Goal: Transaction & Acquisition: Download file/media

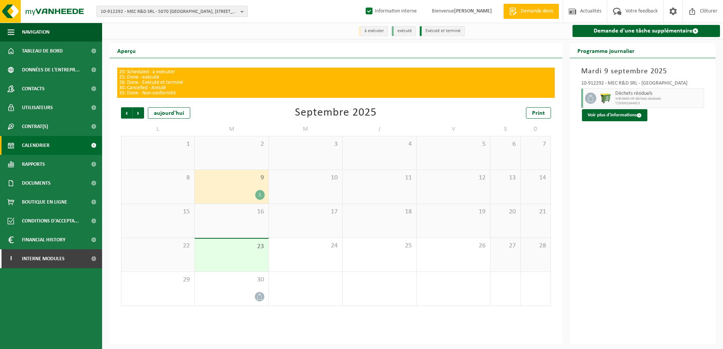
click at [636, 190] on div "Mardi 9 septembre 2025 10-912292 - MEC R&D SRL - FOSSES-LA-VILLE Déchets résidu…" at bounding box center [643, 201] width 146 height 287
click at [121, 16] on span "10-912292 - MEC R&D SRL - 5070 [GEOGRAPHIC_DATA], [STREET_ADDRESS]" at bounding box center [169, 11] width 137 height 11
click at [123, 22] on input "text" at bounding box center [171, 23] width 147 height 9
click at [151, 14] on span "10-912292 - MEC R&D SRL - 5070 FOSSES-LA-VILLE, RUE LAIDE BASSE 30" at bounding box center [169, 11] width 137 height 11
click at [138, 9] on span "10-912292 - MEC R&D SRL - 5070 FOSSES-LA-VILLE, RUE LAIDE BASSE 30" at bounding box center [169, 11] width 137 height 11
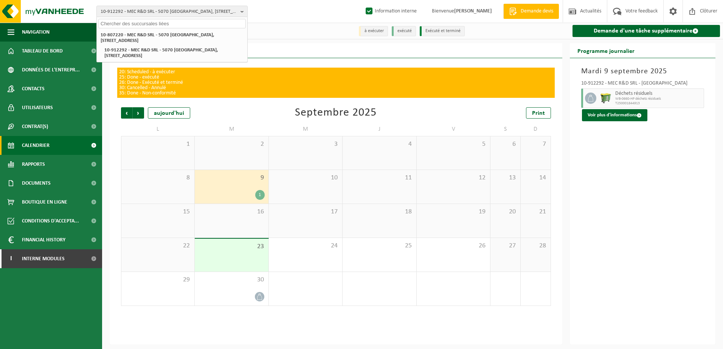
click at [135, 19] on input "text" at bounding box center [171, 23] width 147 height 9
click at [129, 22] on input "text" at bounding box center [171, 23] width 147 height 9
click at [126, 25] on input "text" at bounding box center [171, 23] width 147 height 9
click at [146, 7] on span "10-912292 - MEC R&D SRL - 5070 FOSSES-LA-VILLE, RUE LAIDE BASSE 30" at bounding box center [169, 11] width 137 height 11
click at [144, 12] on span "10-912292 - MEC R&D SRL - 5070 FOSSES-LA-VILLE, RUE LAIDE BASSE 30" at bounding box center [169, 11] width 137 height 11
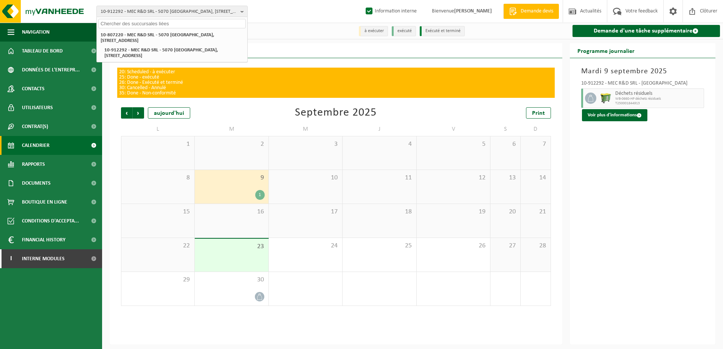
click at [142, 24] on input "text" at bounding box center [171, 23] width 147 height 9
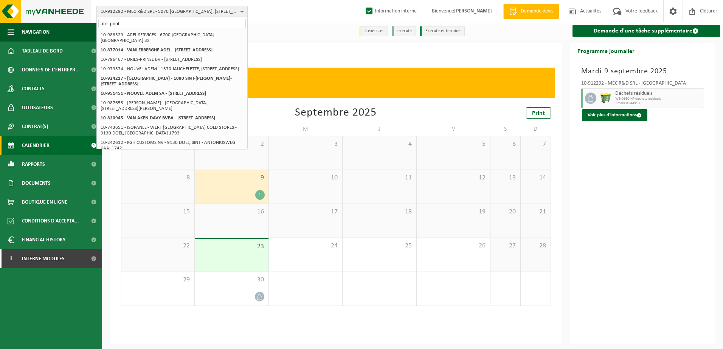
drag, startPoint x: 139, startPoint y: 22, endPoint x: 81, endPoint y: 17, distance: 57.7
click at [82, 17] on div "10-912292 - MEC R&D SRL - 5070 FOSSES-LA-VILLE, RUE LAIDE BASSE 30 atel print 1…" at bounding box center [361, 11] width 723 height 23
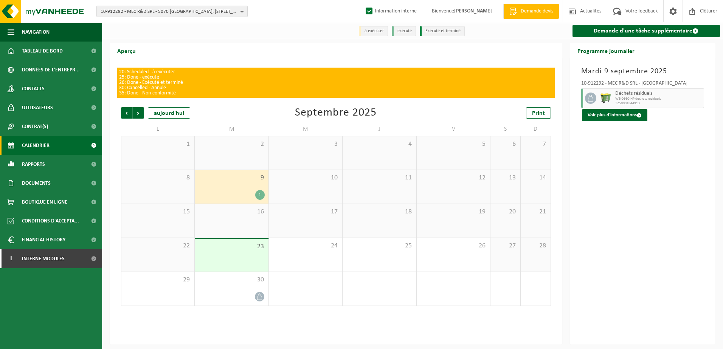
click at [175, 15] on span "10-912292 - MEC R&D SRL - 5070 FOSSES-LA-VILLE, RUE LAIDE BASSE 30" at bounding box center [169, 11] width 137 height 11
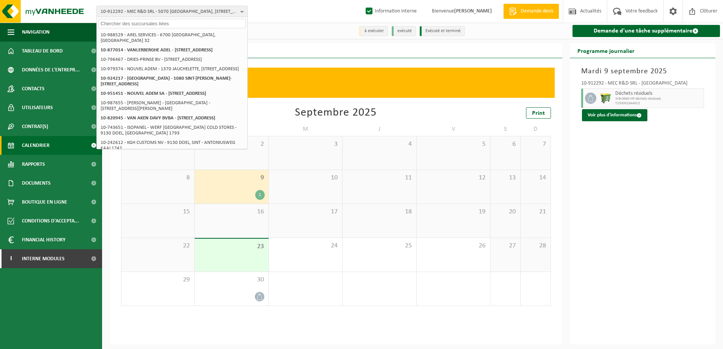
click at [162, 23] on input "text" at bounding box center [171, 23] width 147 height 9
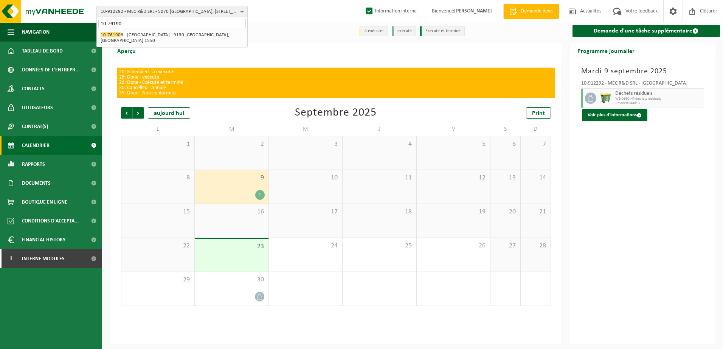
click at [528, 55] on div "Aperçu" at bounding box center [336, 50] width 453 height 15
click at [143, 15] on span "10-912292 - MEC R&D SRL - 5070 FOSSES-LA-VILLE, RUE LAIDE BASSE 30" at bounding box center [169, 11] width 137 height 11
click at [142, 25] on input "text" at bounding box center [171, 23] width 147 height 9
type input "1-761904"
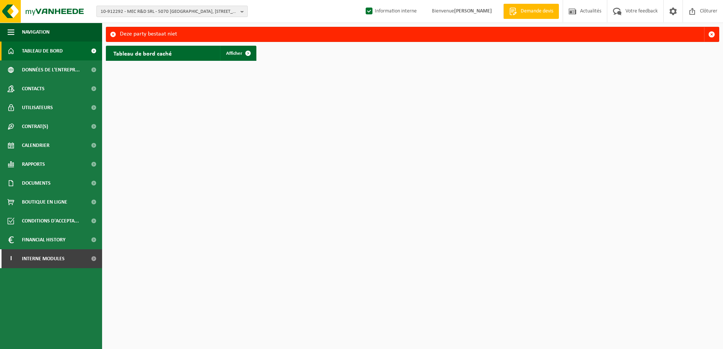
click at [124, 10] on span "10-912292 - MEC R&D SRL - 5070 [GEOGRAPHIC_DATA], [STREET_ADDRESS]" at bounding box center [169, 11] width 137 height 11
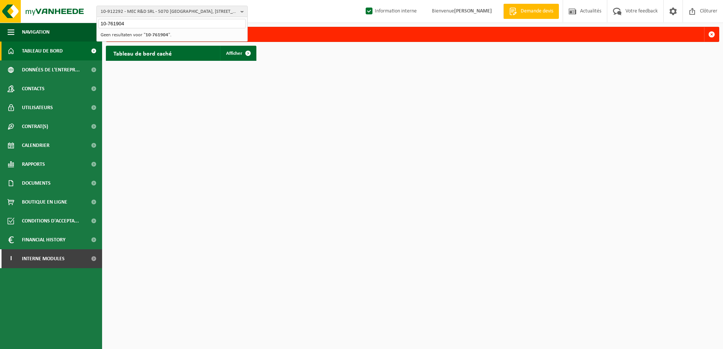
click at [135, 25] on input "10-761904" at bounding box center [171, 23] width 147 height 9
type input "1"
drag, startPoint x: 136, startPoint y: 24, endPoint x: 78, endPoint y: 24, distance: 58.2
click at [78, 24] on div "10-912292 - MEC R&D SRL - 5070 FOSSES-LA-VILLE, RUE LAIDE BASSE 30 10-761904 10…" at bounding box center [361, 32] width 723 height 65
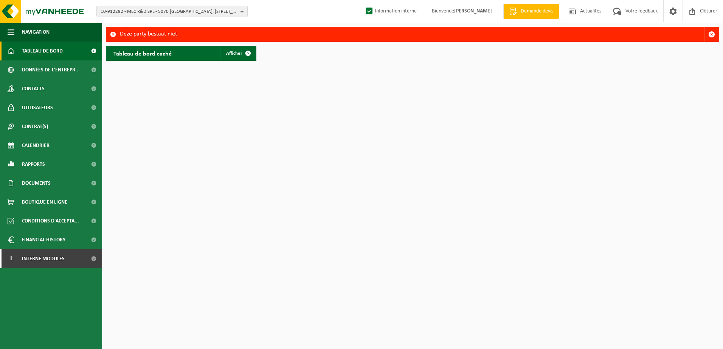
drag, startPoint x: 357, startPoint y: 142, endPoint x: 351, endPoint y: 135, distance: 9.4
click at [357, 142] on html "10-912292 - MEC R&D SRL - 5070 FOSSES-LA-VILLE, RUE LAIDE BASSE 30 10-807220 - …" at bounding box center [361, 174] width 723 height 349
click at [144, 13] on span "10-912292 - MEC R&D SRL - 5070 FOSSES-LA-VILLE, RUE LAIDE BASSE 30" at bounding box center [169, 11] width 137 height 11
click at [138, 24] on input "text" at bounding box center [171, 23] width 147 height 9
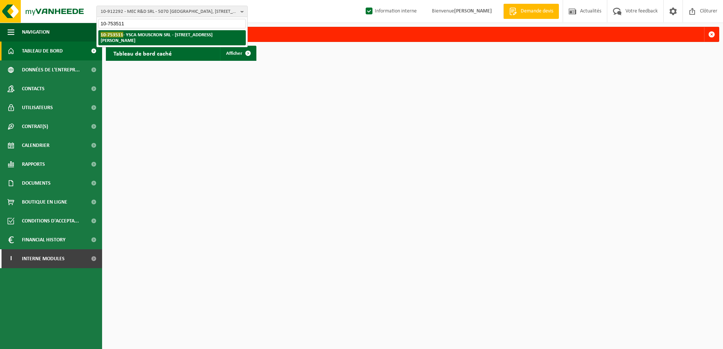
type input "10-753511"
click at [134, 33] on strong "10-753511 - YSCA MOUSCRON SRL - 7700 LUINGNE, BOULEVARD DES ALLIES 296" at bounding box center [157, 37] width 112 height 11
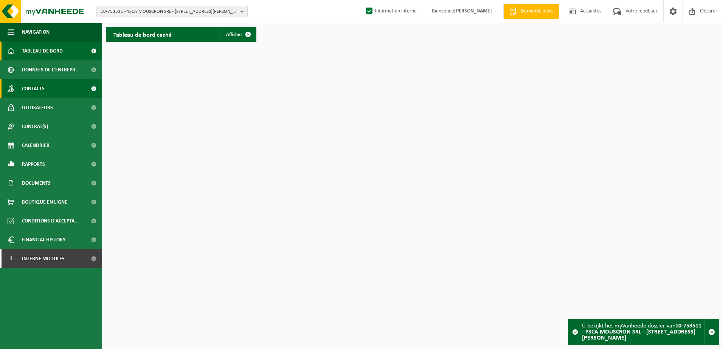
click at [47, 84] on link "Contacts" at bounding box center [51, 88] width 102 height 19
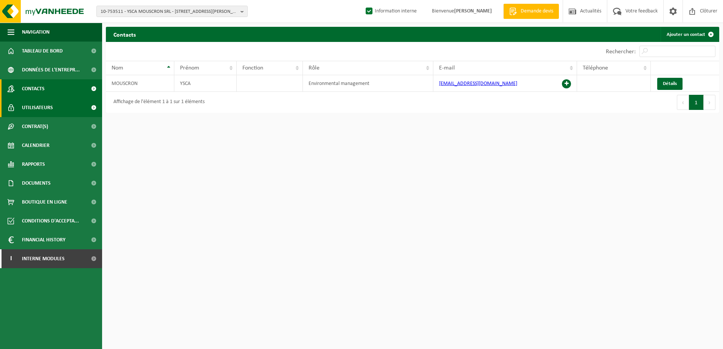
click at [36, 111] on span "Utilisateurs" at bounding box center [37, 107] width 31 height 19
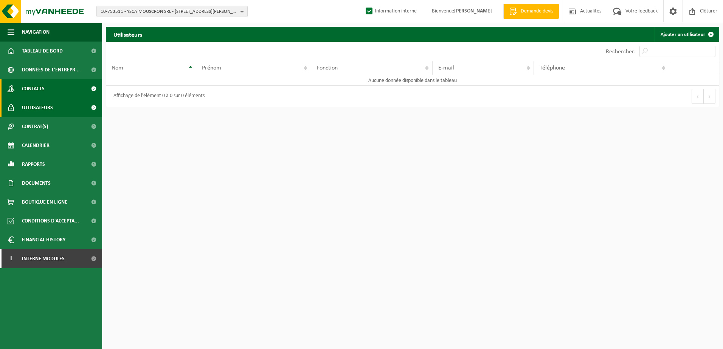
click at [39, 94] on span "Contacts" at bounding box center [33, 88] width 23 height 19
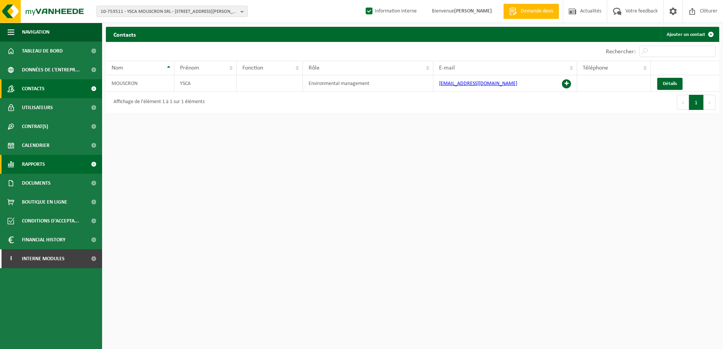
click at [38, 173] on span "Rapports" at bounding box center [33, 164] width 23 height 19
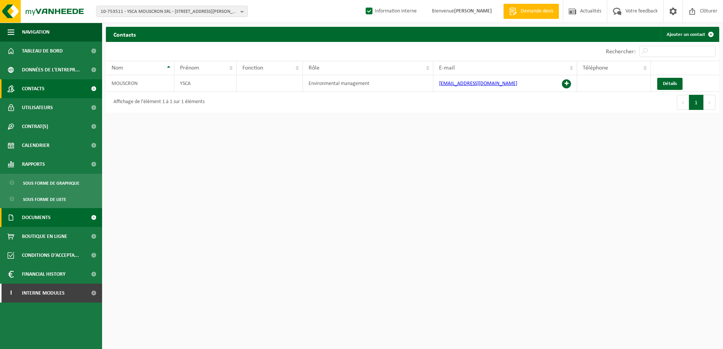
click at [41, 220] on span "Documents" at bounding box center [36, 217] width 29 height 19
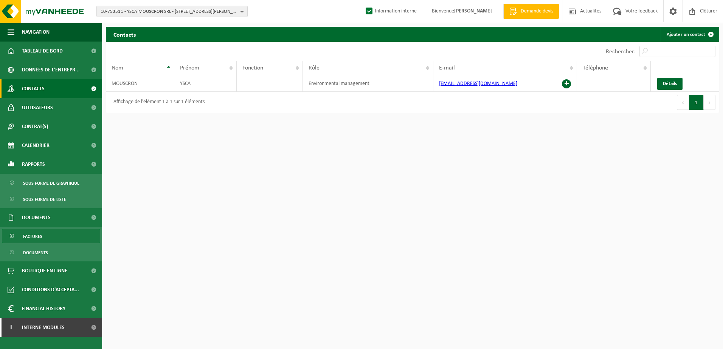
click at [40, 234] on span "Factures" at bounding box center [32, 237] width 19 height 14
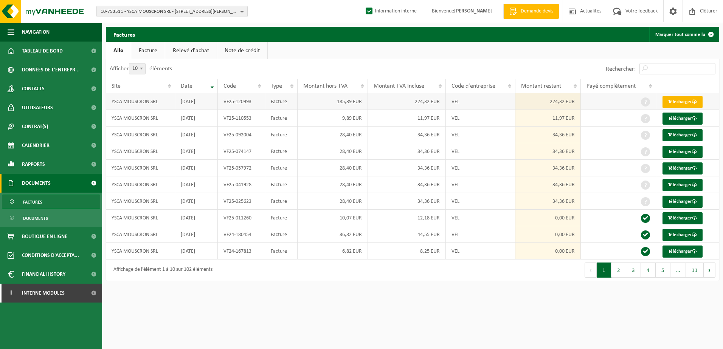
click at [687, 102] on link "Télécharger" at bounding box center [683, 102] width 40 height 12
